Goal: Transaction & Acquisition: Obtain resource

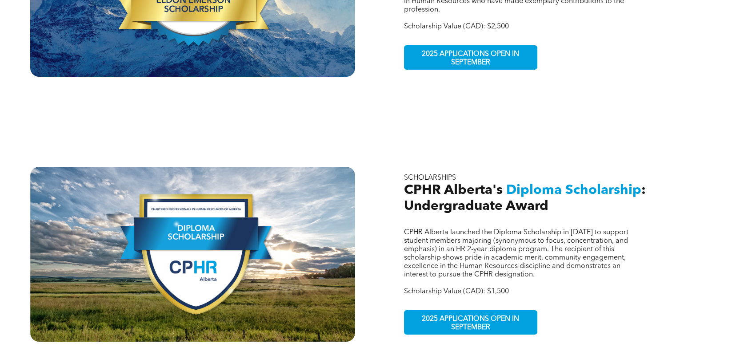
scroll to position [481, 0]
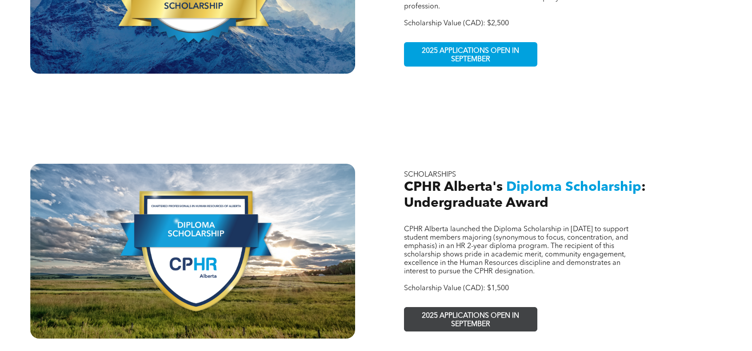
click at [442, 312] on span "2025 APPLICATIONS OPEN IN SEPTEMBER" at bounding box center [471, 321] width 130 height 26
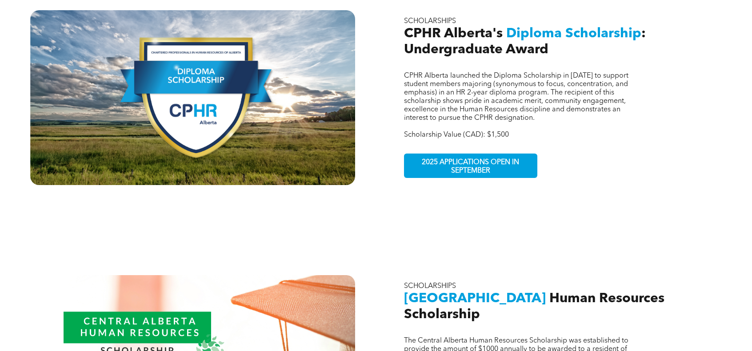
scroll to position [682, 0]
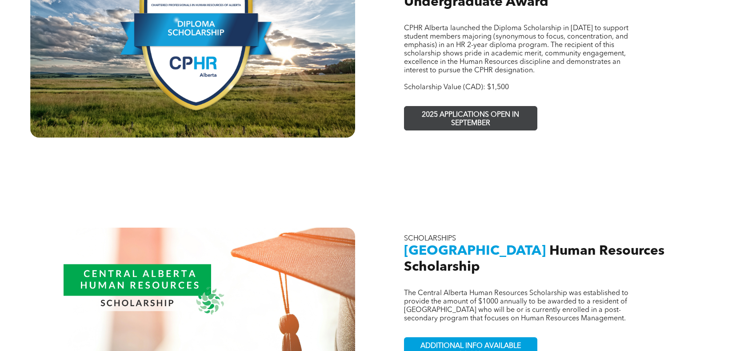
click at [483, 107] on span "2025 APPLICATIONS OPEN IN SEPTEMBER" at bounding box center [471, 120] width 130 height 26
